Goal: Information Seeking & Learning: Check status

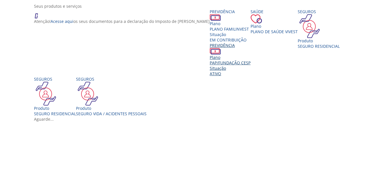
scroll to position [114, 0]
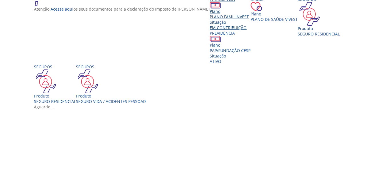
click at [210, 19] on span "PLANO FAMILINVEST" at bounding box center [229, 16] width 39 height 5
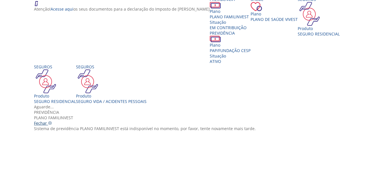
click at [52, 121] on icon "Vivest" at bounding box center [50, 123] width 4 height 4
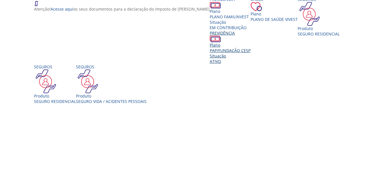
click at [251, 47] on div "Plano" at bounding box center [230, 44] width 41 height 5
click at [176, 104] on div "Vivest" at bounding box center [195, 104] width 323 height 0
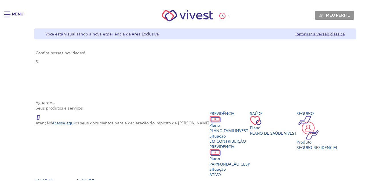
scroll to position [114, 0]
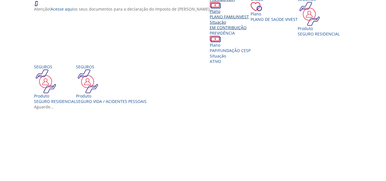
click at [210, 19] on span "PLANO FAMILINVEST" at bounding box center [229, 16] width 39 height 5
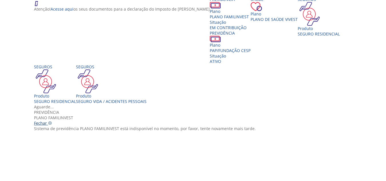
click at [47, 120] on span "Fechar" at bounding box center [40, 122] width 13 height 5
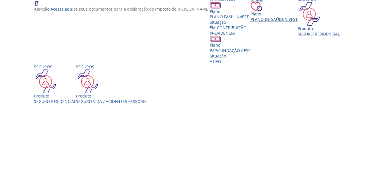
click at [251, 22] on div "Saúde Plano Plano de Saúde VIVEST" at bounding box center [274, 9] width 47 height 25
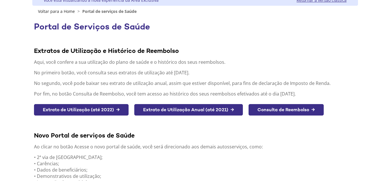
scroll to position [102, 0]
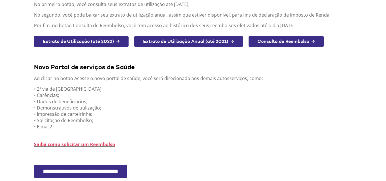
click at [111, 171] on input "**********" at bounding box center [80, 171] width 93 height 13
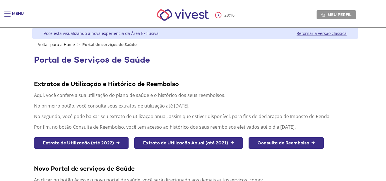
click at [176, 15] on img "Main header" at bounding box center [182, 15] width 65 height 24
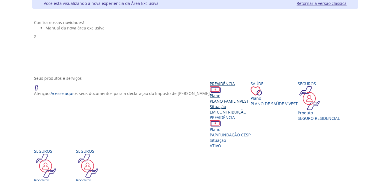
scroll to position [86, 0]
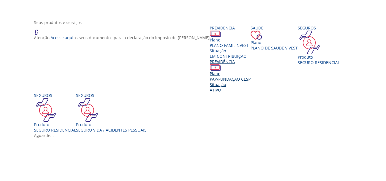
click at [251, 87] on div "Situação" at bounding box center [230, 84] width 41 height 5
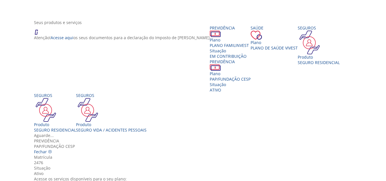
scroll to position [0, 0]
click at [52, 150] on icon "Vivest" at bounding box center [50, 152] width 4 height 4
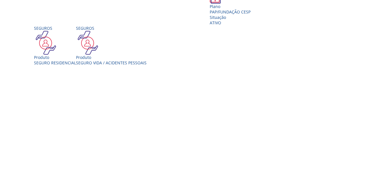
scroll to position [143, 0]
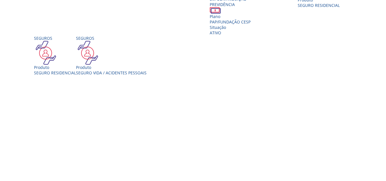
click at [350, 20] on div "Atenção! Acesse aqui os seus documentos para a declaração do Imposto de [PERSON…" at bounding box center [195, 22] width 323 height 108
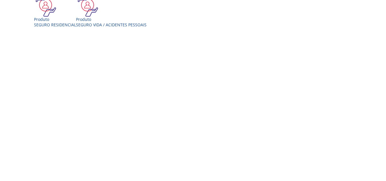
scroll to position [190, 0]
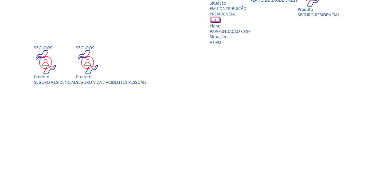
scroll to position [133, 0]
click at [251, 37] on div "Plano PAP/FUNDAÇÃO CESP Situação Ativo" at bounding box center [230, 34] width 41 height 22
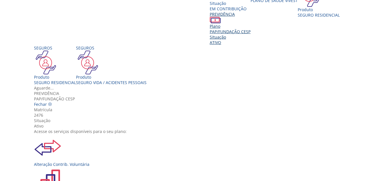
scroll to position [0, 0]
click at [52, 102] on icon "Vivest" at bounding box center [50, 104] width 4 height 4
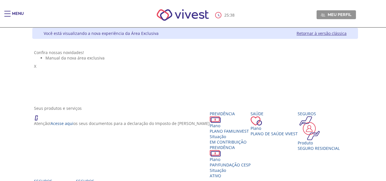
click at [337, 33] on link "Retornar à versão clássica" at bounding box center [322, 33] width 50 height 5
